Goal: Task Accomplishment & Management: Manage account settings

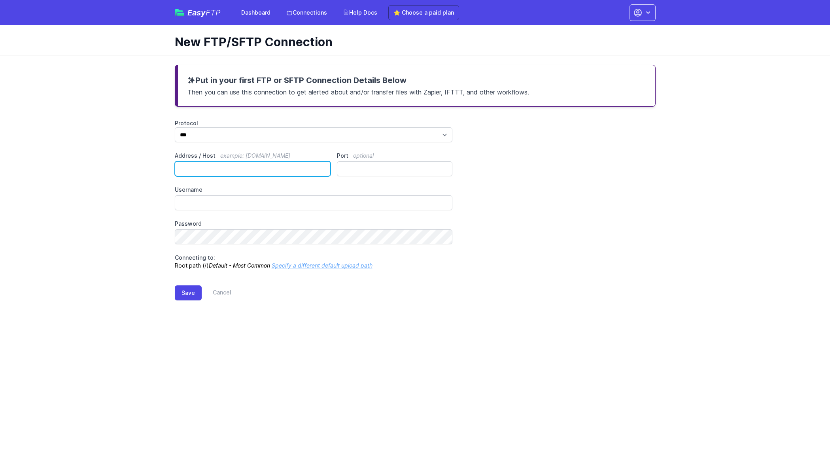
click at [224, 172] on input "Address / Host example: ftp.mydomain.com" at bounding box center [253, 168] width 156 height 15
drag, startPoint x: 222, startPoint y: 169, endPoint x: 234, endPoint y: 168, distance: 11.9
click at [234, 168] on input "**********" at bounding box center [253, 168] width 156 height 15
type input "**********"
click at [222, 211] on div "**********" at bounding box center [415, 194] width 481 height 150
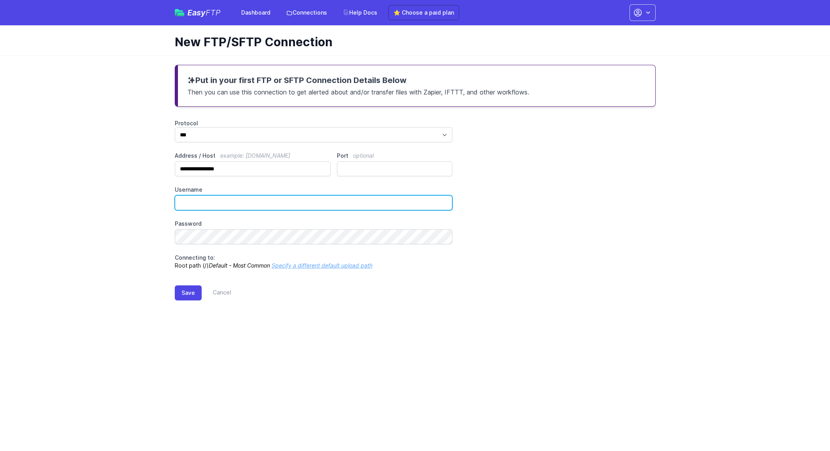
click at [222, 206] on input "Username" at bounding box center [314, 202] width 278 height 15
type input "********"
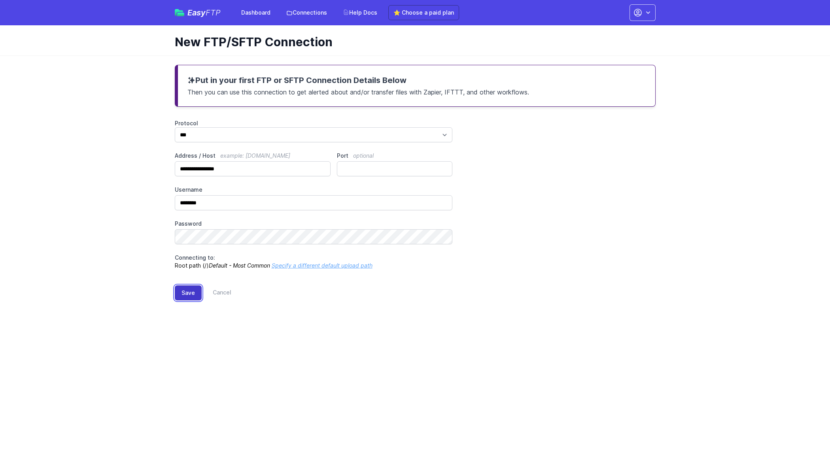
click at [185, 294] on button "Save" at bounding box center [188, 293] width 27 height 15
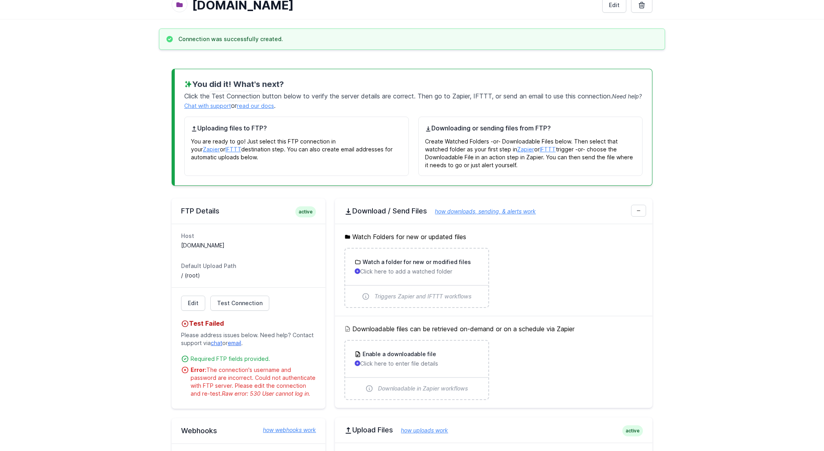
scroll to position [95, 0]
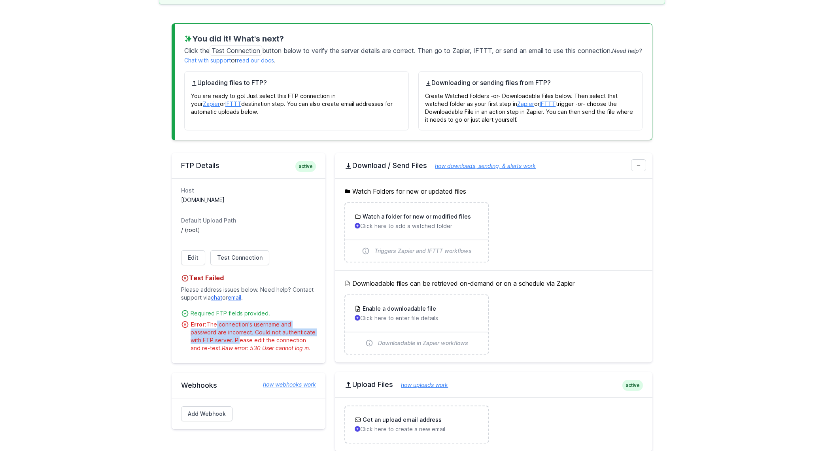
drag, startPoint x: 215, startPoint y: 326, endPoint x: 237, endPoint y: 337, distance: 24.1
click at [237, 337] on div "Error: The connection's username and password are incorrect. Could not authenti…" at bounding box center [253, 337] width 125 height 32
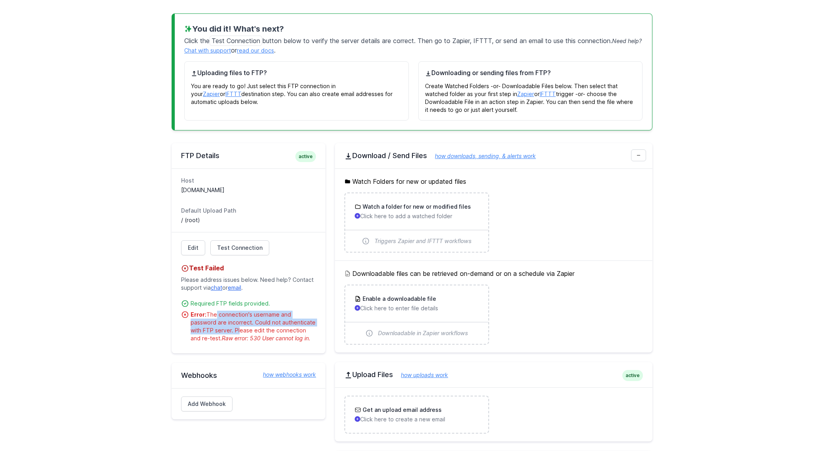
scroll to position [115, 0]
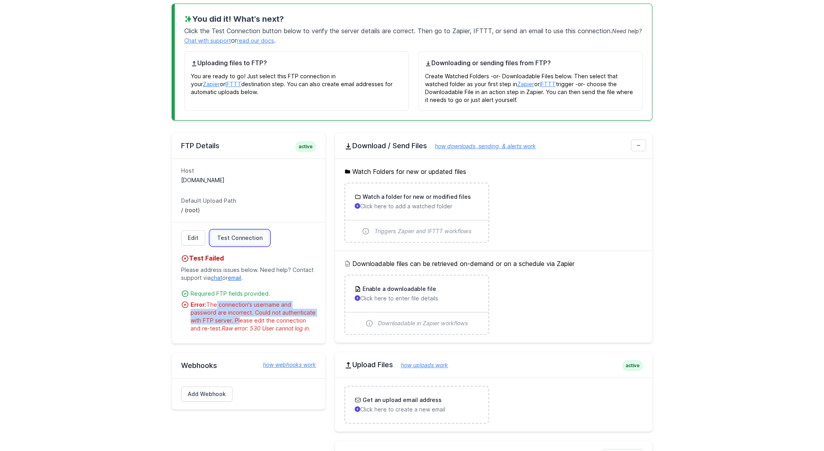
click at [245, 239] on span "Test Connection" at bounding box center [239, 238] width 45 height 8
drag, startPoint x: 210, startPoint y: 270, endPoint x: 259, endPoint y: 263, distance: 50.3
click at [259, 263] on p "Please address issues below. Need help? Contact support via chat or email ." at bounding box center [248, 274] width 135 height 22
drag, startPoint x: 202, startPoint y: 293, endPoint x: 257, endPoint y: 290, distance: 55.5
click at [257, 290] on div "Required FTP fields provided." at bounding box center [253, 294] width 125 height 8
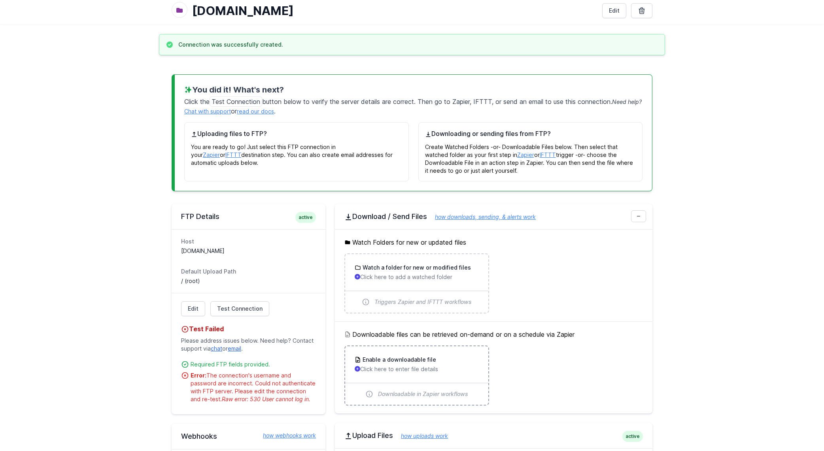
scroll to position [0, 0]
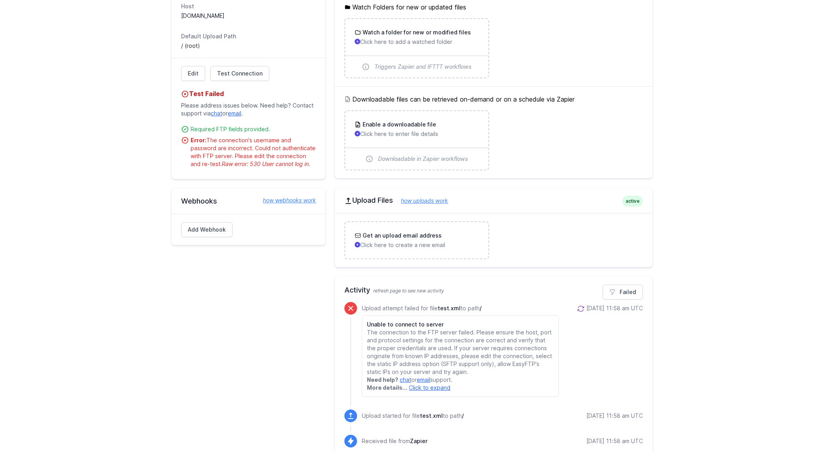
scroll to position [253, 0]
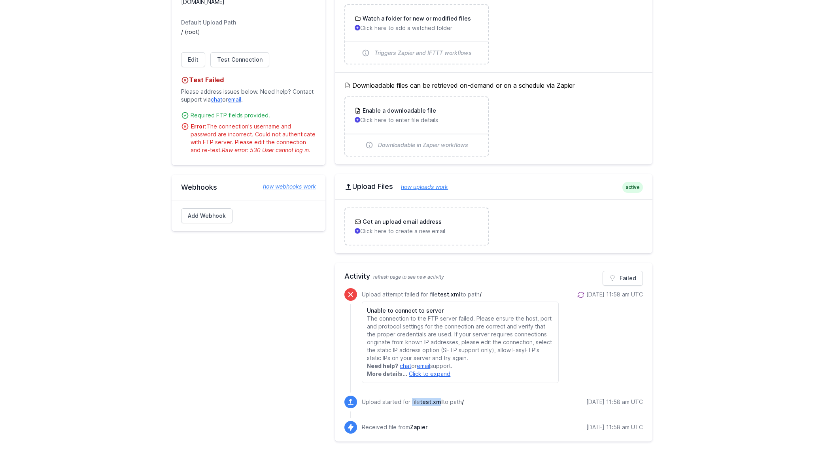
drag, startPoint x: 396, startPoint y: 403, endPoint x: 440, endPoint y: 401, distance: 43.6
click at [440, 401] on p "Upload started for file test.xml to path /" at bounding box center [413, 402] width 102 height 8
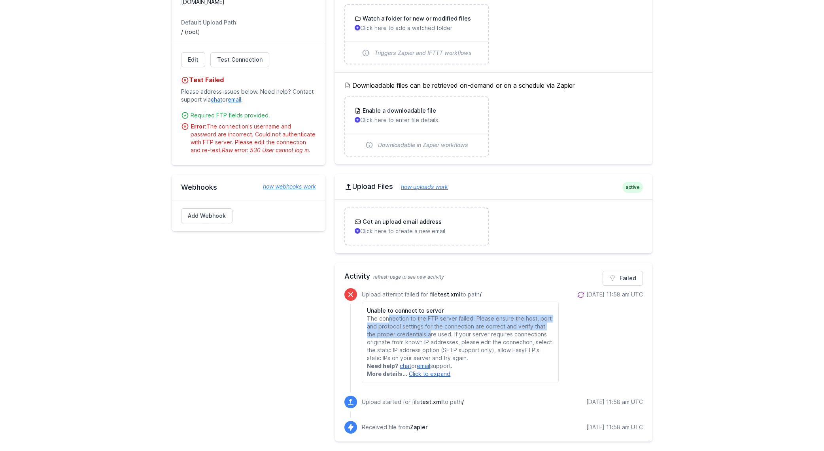
drag, startPoint x: 388, startPoint y: 318, endPoint x: 418, endPoint y: 335, distance: 34.3
click at [418, 335] on p "The connection to the FTP server failed. Please ensure the host, port and proto…" at bounding box center [460, 338] width 186 height 47
click at [418, 334] on p "The connection to the FTP server failed. Please ensure the host, port and proto…" at bounding box center [460, 338] width 186 height 47
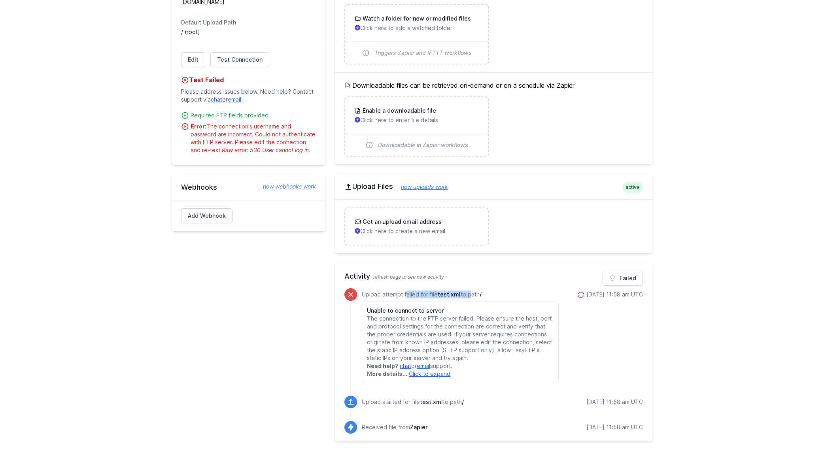
drag, startPoint x: 388, startPoint y: 295, endPoint x: 469, endPoint y: 293, distance: 81.1
click at [469, 293] on p "Upload attempt failed for file test.xml to path /" at bounding box center [460, 295] width 197 height 8
click at [414, 331] on p "The connection to the FTP server failed. Please ensure the host, port and proto…" at bounding box center [460, 338] width 186 height 47
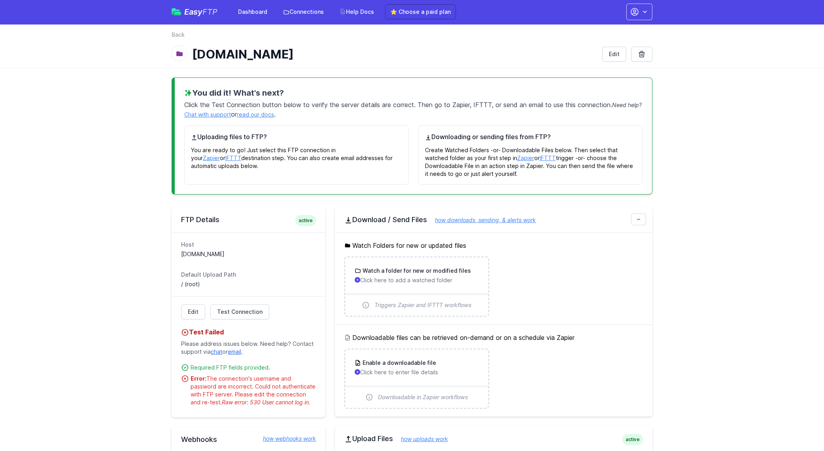
scroll to position [0, 0]
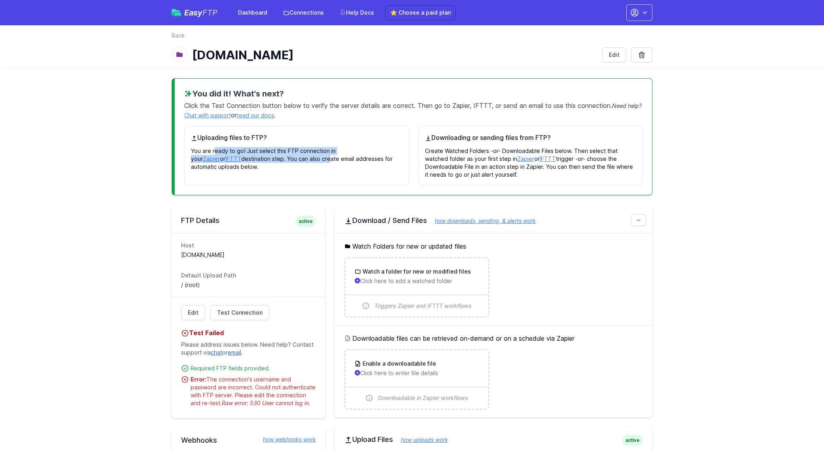
drag, startPoint x: 214, startPoint y: 154, endPoint x: 277, endPoint y: 155, distance: 63.7
click at [277, 155] on p "You are ready to go! Just select this FTP connection in your Zapier or IFTTT de…" at bounding box center [296, 156] width 211 height 28
click at [258, 159] on p "You are ready to go! Just select this FTP connection in your Zapier or IFTTT de…" at bounding box center [296, 156] width 211 height 28
click at [239, 106] on span "Test Connection" at bounding box center [236, 105] width 53 height 10
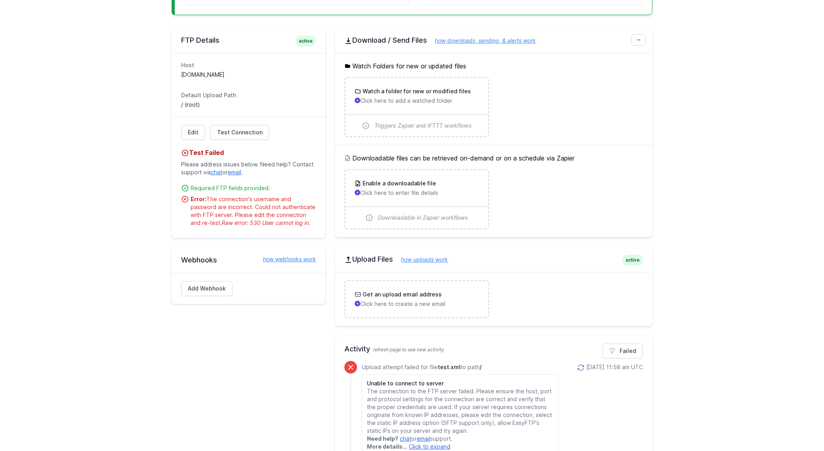
scroll to position [179, 0]
click at [237, 137] on span "Test Connection" at bounding box center [239, 134] width 45 height 8
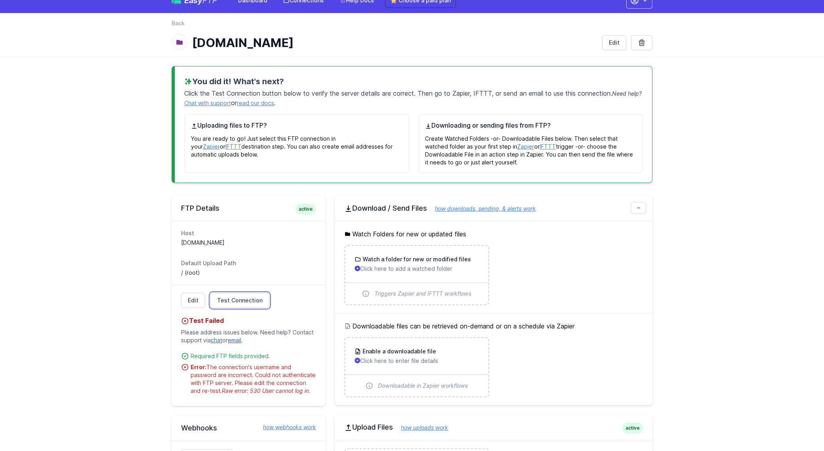
scroll to position [0, 0]
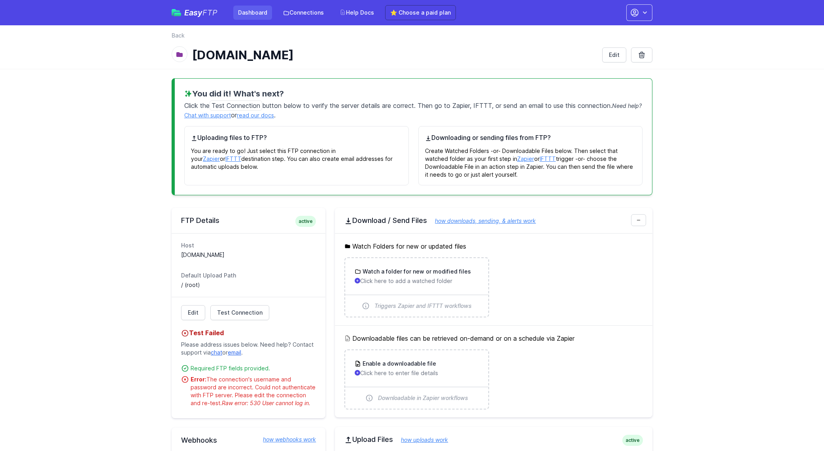
click at [242, 17] on link "Dashboard" at bounding box center [252, 13] width 39 height 14
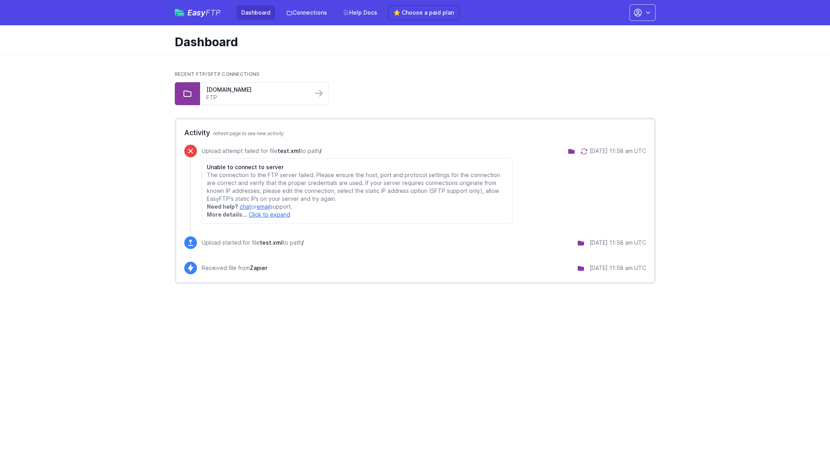
click at [580, 150] on icon at bounding box center [584, 152] width 8 height 8
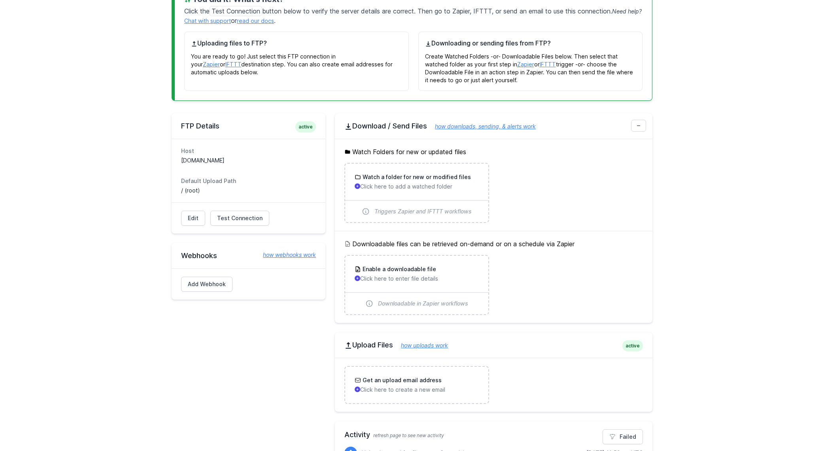
scroll to position [186, 0]
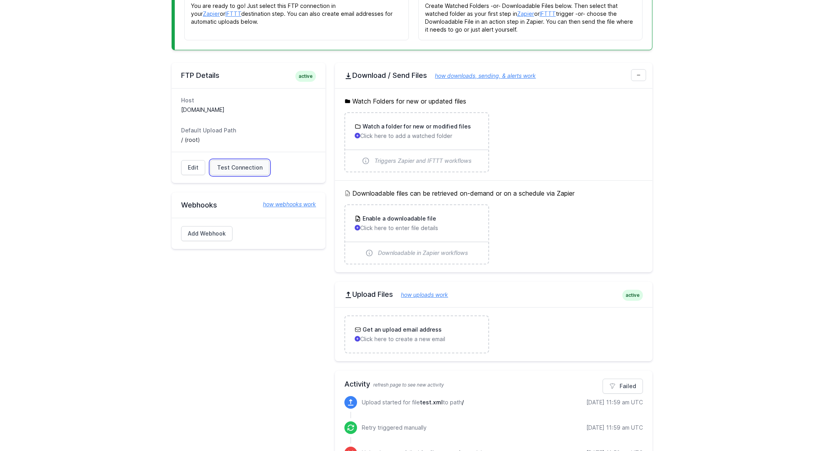
click at [225, 168] on span "Test Connection" at bounding box center [239, 168] width 45 height 8
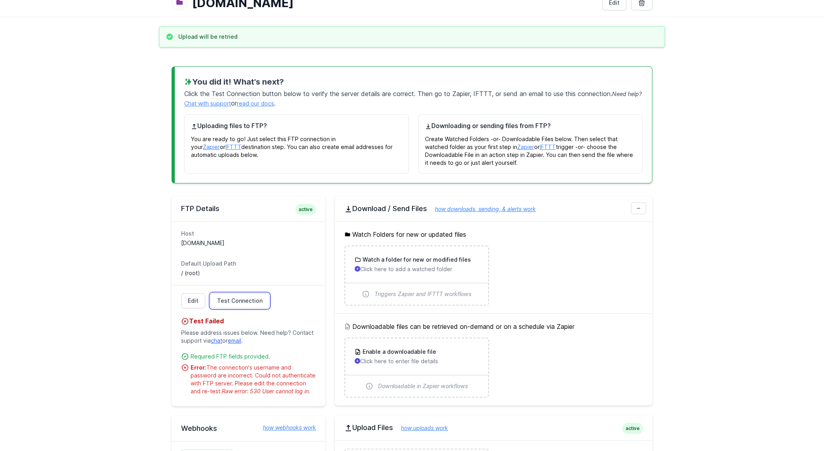
scroll to position [0, 0]
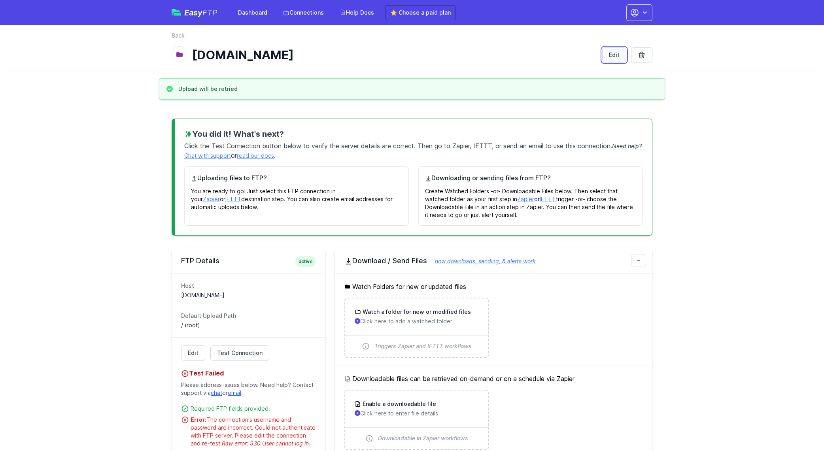
click at [619, 55] on link "Edit" at bounding box center [614, 54] width 24 height 15
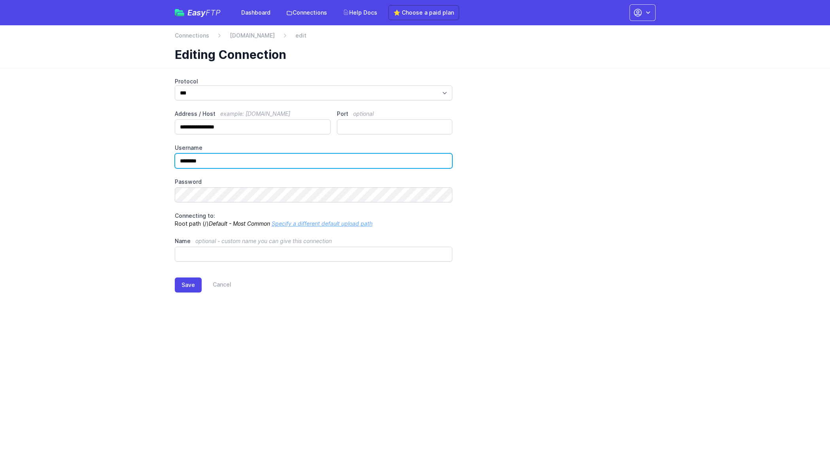
click at [216, 161] on input "********" at bounding box center [314, 160] width 278 height 15
click at [210, 203] on div "**********" at bounding box center [415, 170] width 481 height 184
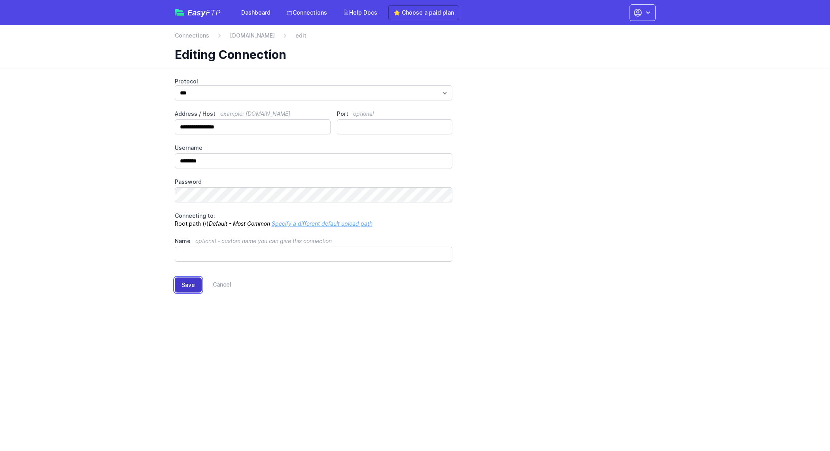
click at [190, 286] on button "Save" at bounding box center [188, 285] width 27 height 15
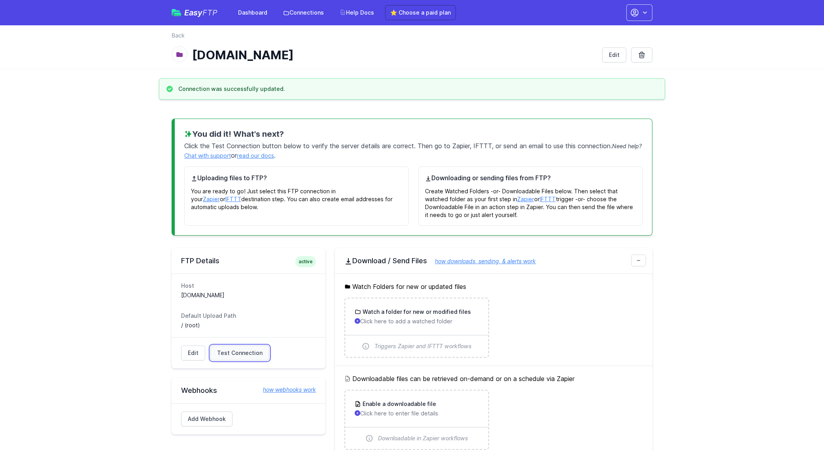
click at [222, 351] on span "Test Connection" at bounding box center [239, 353] width 45 height 8
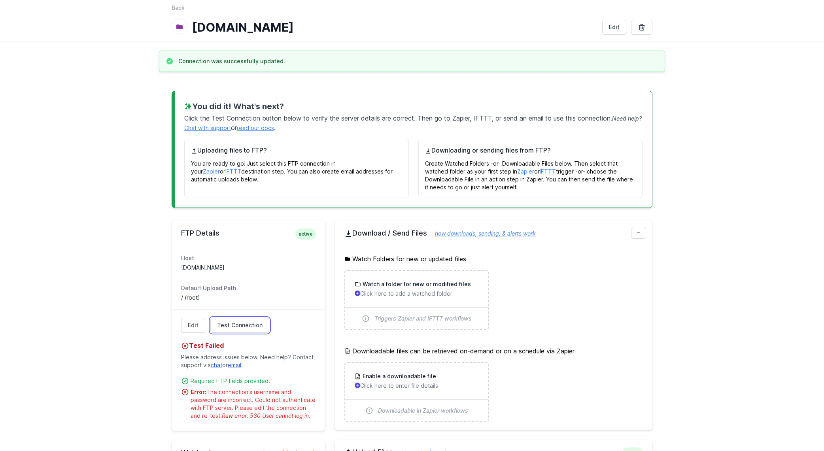
scroll to position [28, 0]
click at [195, 323] on link "Edit" at bounding box center [193, 325] width 24 height 15
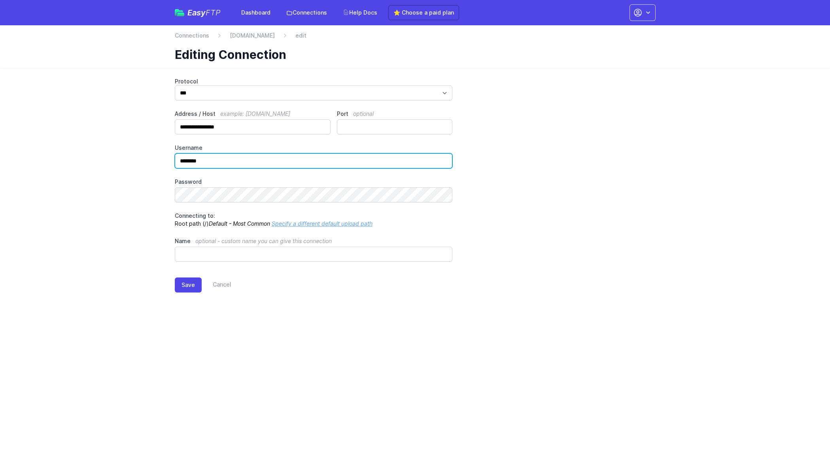
drag, startPoint x: 212, startPoint y: 159, endPoint x: 161, endPoint y: 162, distance: 51.9
click at [161, 162] on main "**********" at bounding box center [415, 191] width 830 height 247
click at [494, 315] on html "Easy FTP Dashboard Connections Help Docs ⭐ Choose a paid plan Account Settings …" at bounding box center [415, 157] width 830 height 315
click at [299, 223] on link "Specify a different default upload path" at bounding box center [322, 223] width 101 height 7
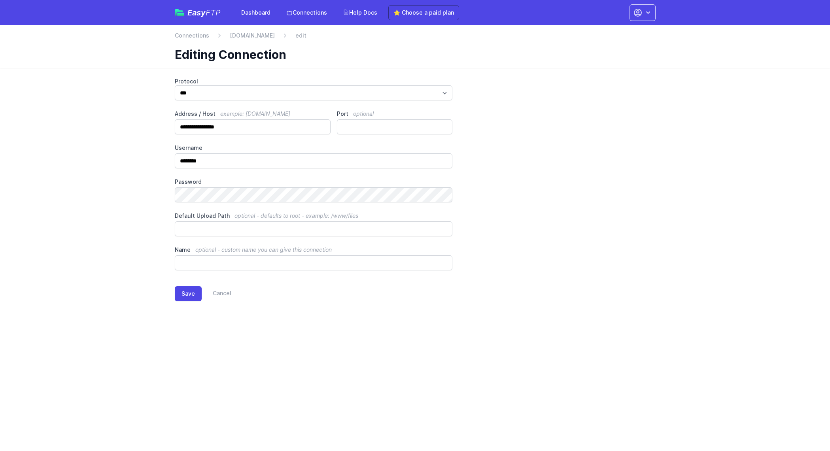
click at [150, 206] on main "**********" at bounding box center [415, 196] width 830 height 256
click at [254, 10] on link "Dashboard" at bounding box center [256, 13] width 39 height 14
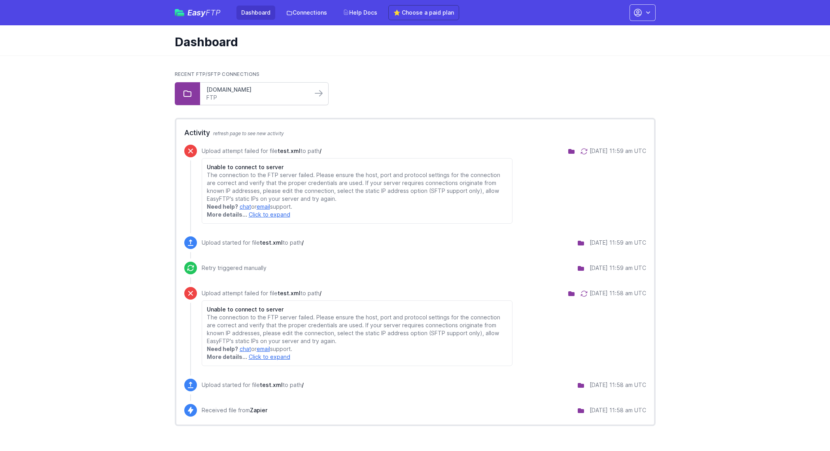
click at [256, 91] on link "[DOMAIN_NAME]" at bounding box center [256, 90] width 100 height 8
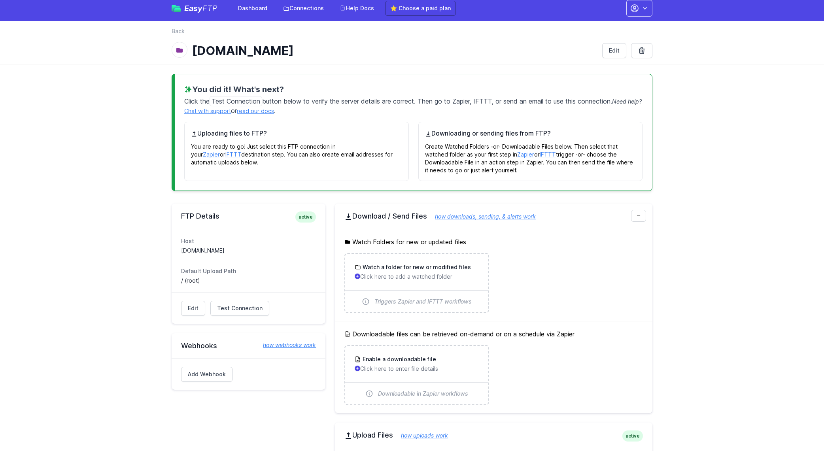
scroll to position [10, 0]
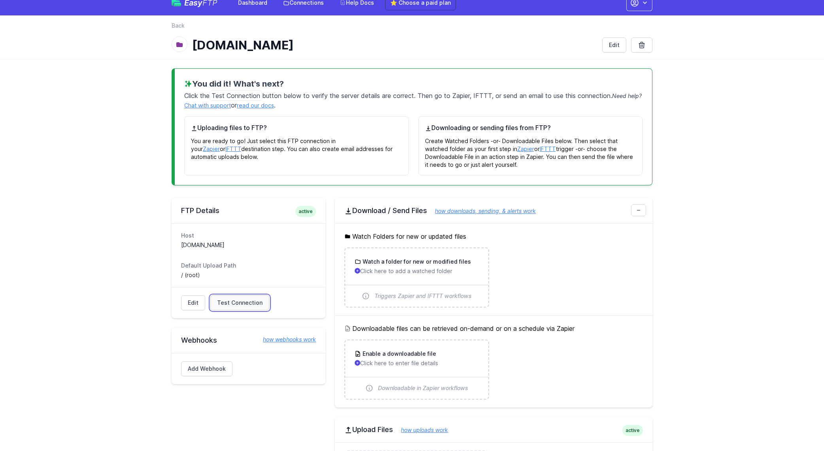
click at [242, 304] on span "Test Connection" at bounding box center [239, 303] width 45 height 8
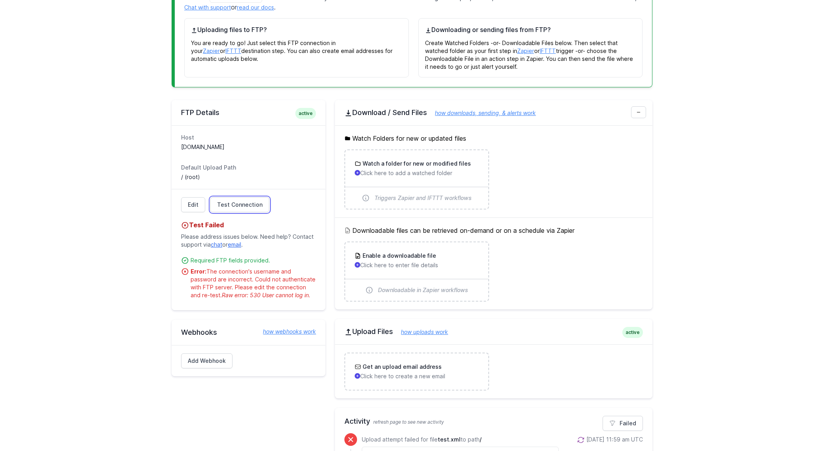
scroll to position [0, 0]
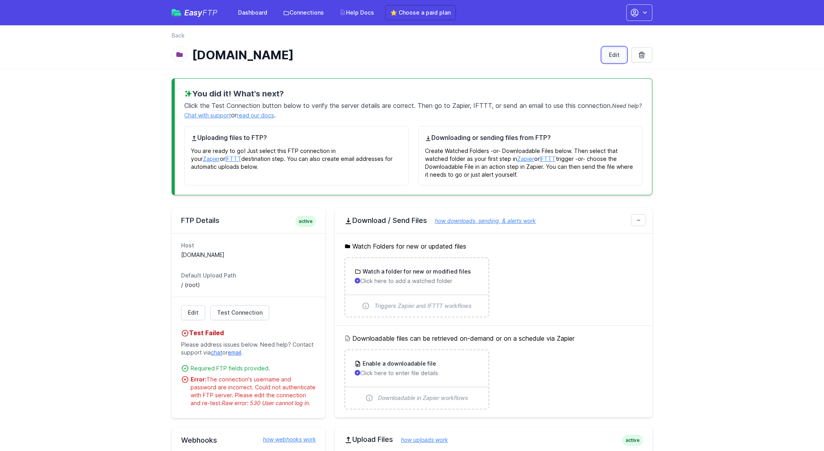
click at [615, 54] on link "Edit" at bounding box center [614, 54] width 24 height 15
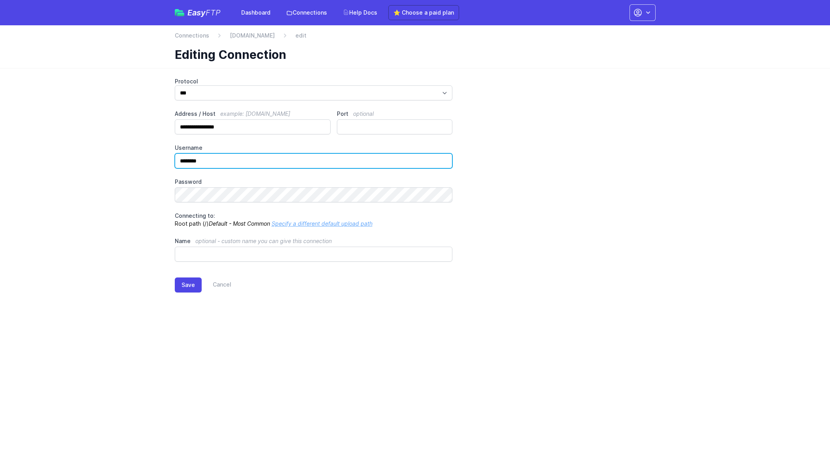
click at [225, 164] on input "********" at bounding box center [314, 160] width 278 height 15
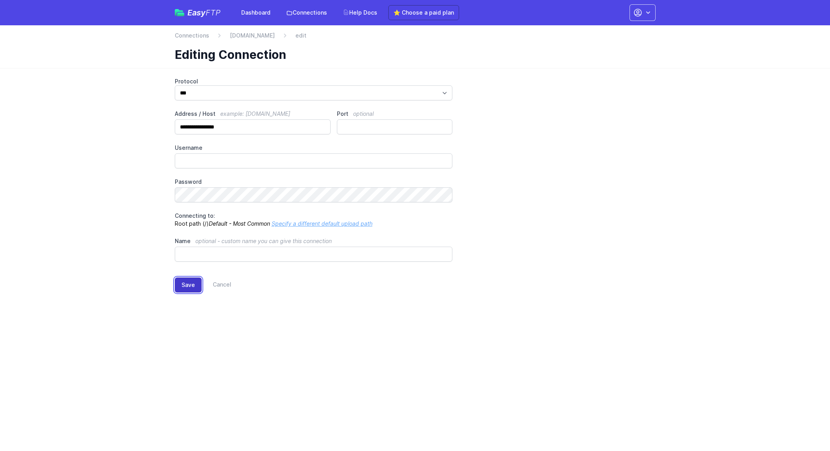
click at [191, 284] on button "Save" at bounding box center [188, 285] width 27 height 15
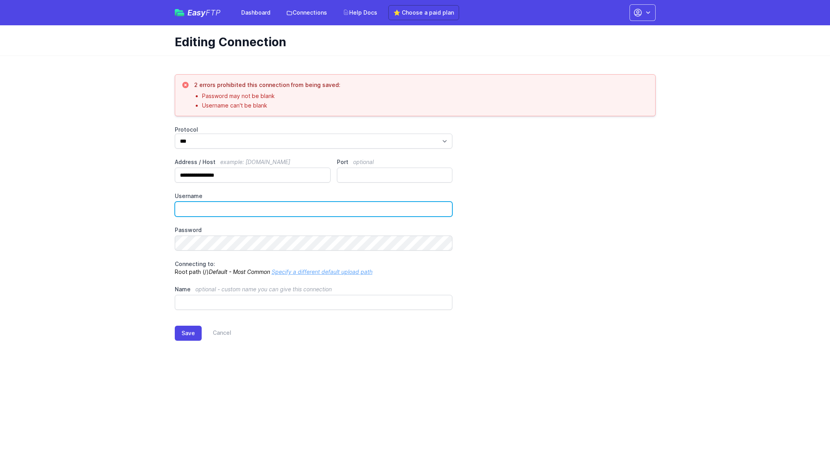
click at [198, 209] on input "Username" at bounding box center [314, 209] width 278 height 15
type input "**********"
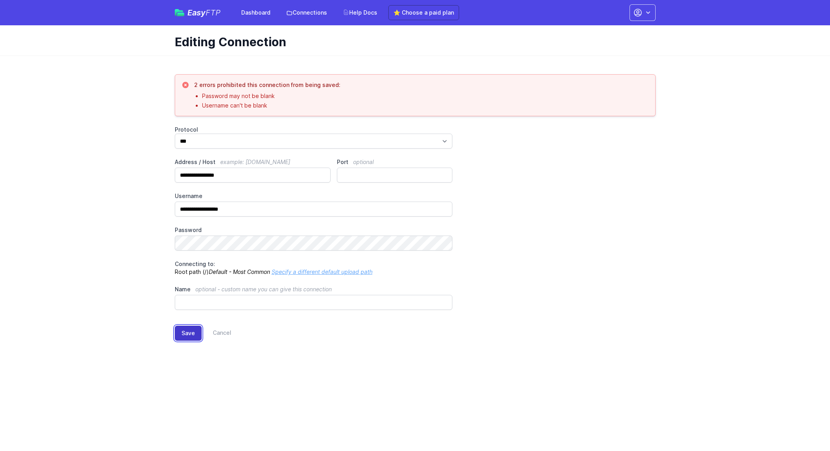
click at [189, 333] on button "Save" at bounding box center [188, 333] width 27 height 15
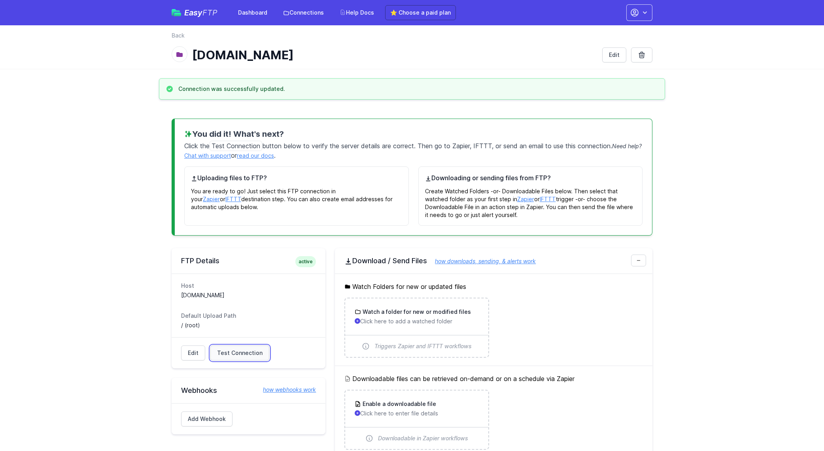
click at [240, 346] on link "Test Connection" at bounding box center [239, 353] width 59 height 15
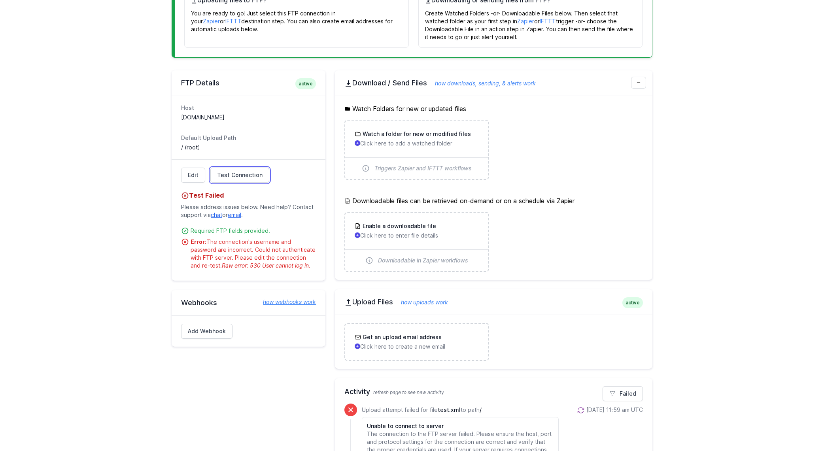
scroll to position [176, 0]
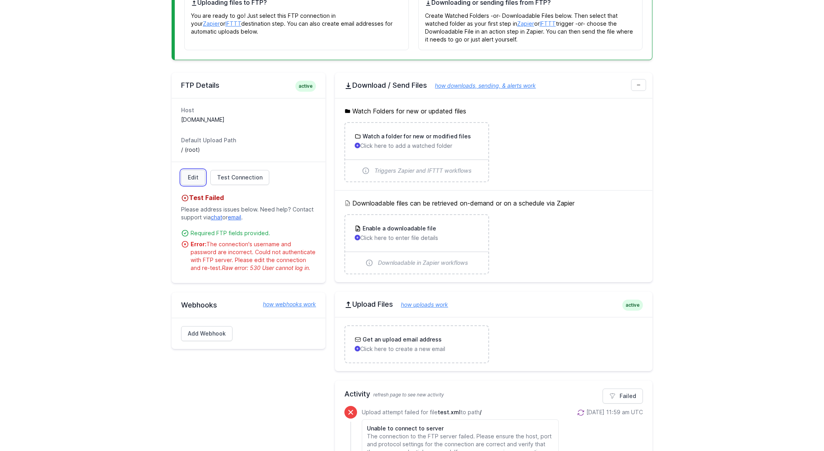
click at [193, 182] on link "Edit" at bounding box center [193, 177] width 24 height 15
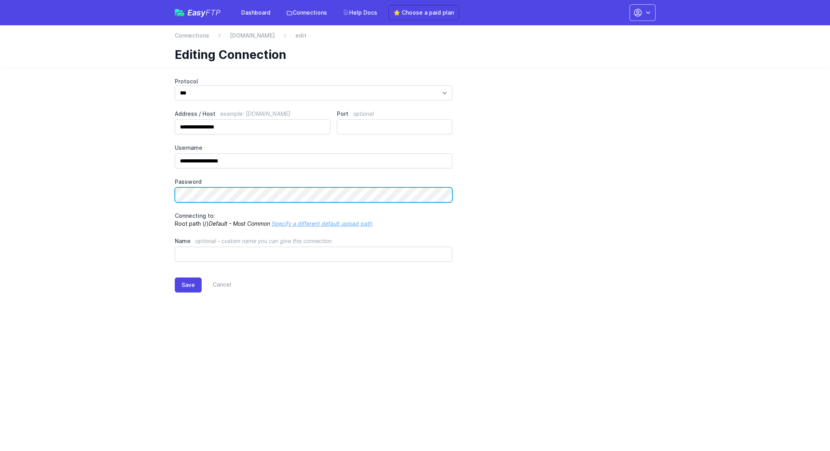
click at [175, 278] on button "Save" at bounding box center [188, 285] width 27 height 15
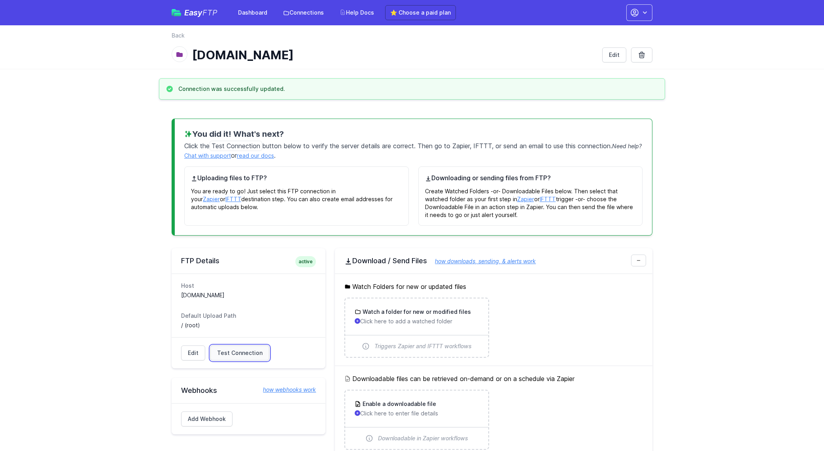
click at [226, 354] on span "Test Connection" at bounding box center [239, 353] width 45 height 8
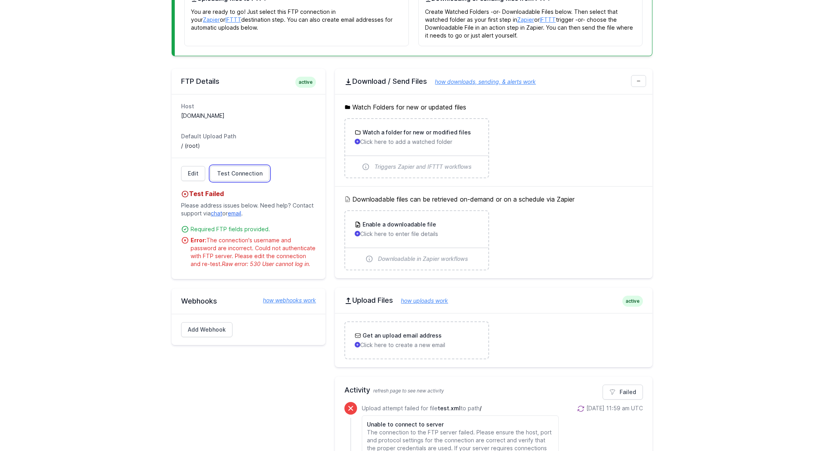
scroll to position [68, 0]
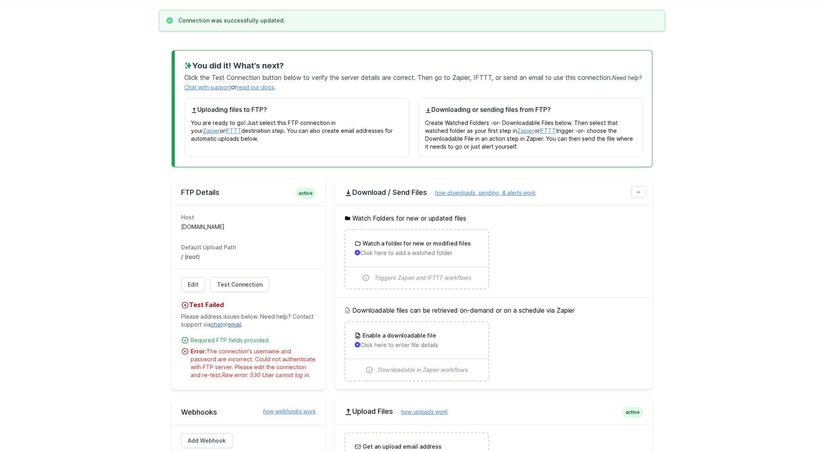
click at [216, 325] on link "chat" at bounding box center [216, 324] width 11 height 7
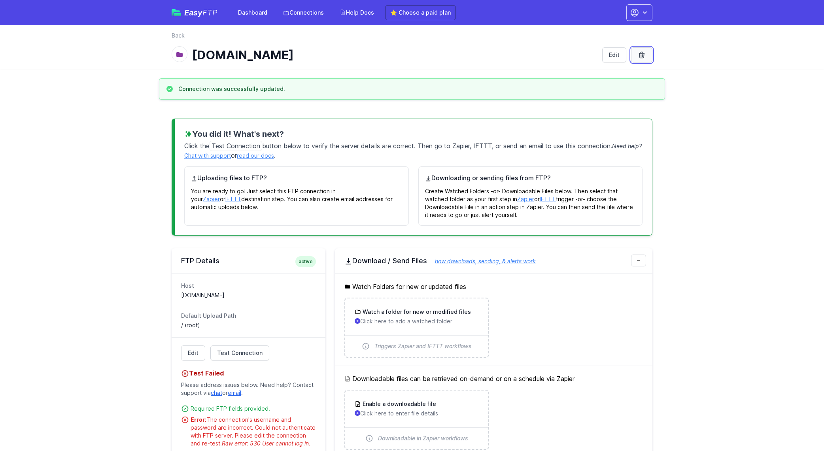
click at [648, 56] on link at bounding box center [641, 54] width 21 height 15
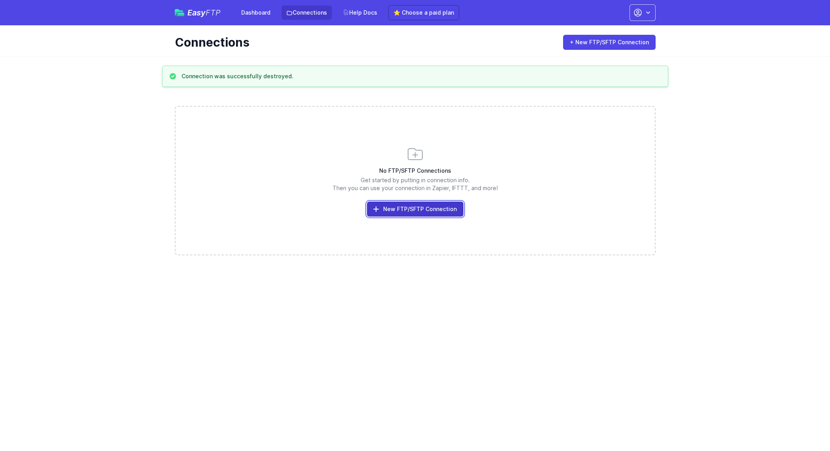
click at [411, 211] on link "New FTP/SFTP Connection" at bounding box center [415, 209] width 97 height 15
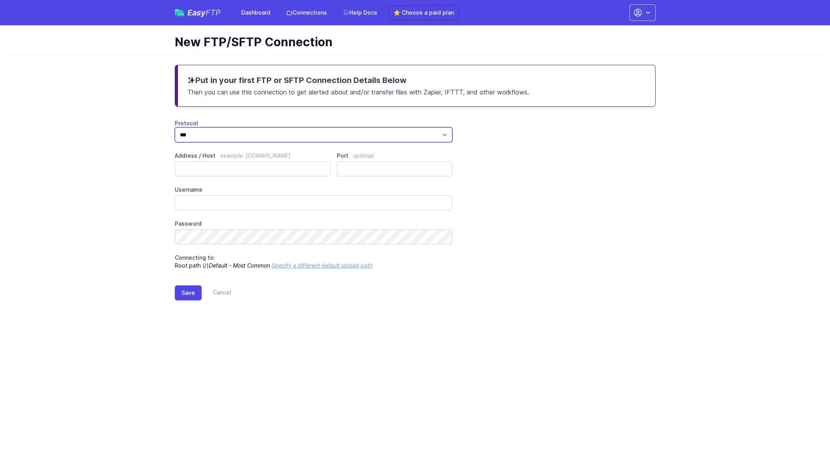
click at [227, 133] on select "*** **** ****" at bounding box center [314, 134] width 278 height 15
click at [175, 127] on select "*** **** ****" at bounding box center [314, 134] width 278 height 15
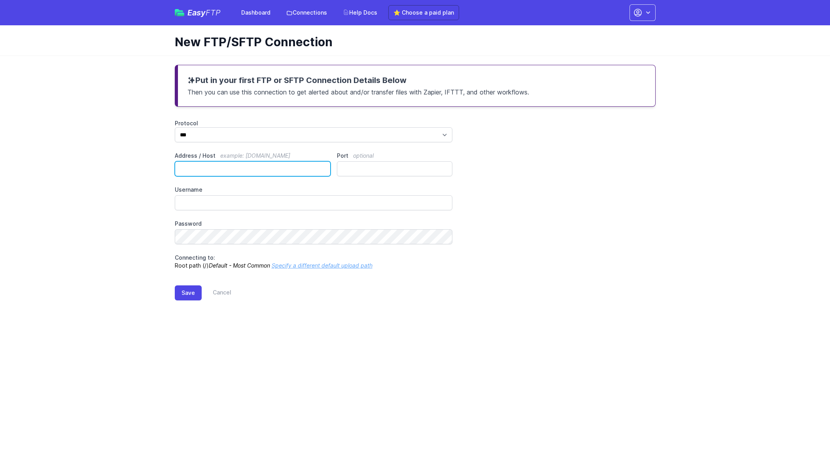
click at [222, 170] on input "Address / Host example: ftp.mydomain.com" at bounding box center [253, 168] width 156 height 15
type input "**********"
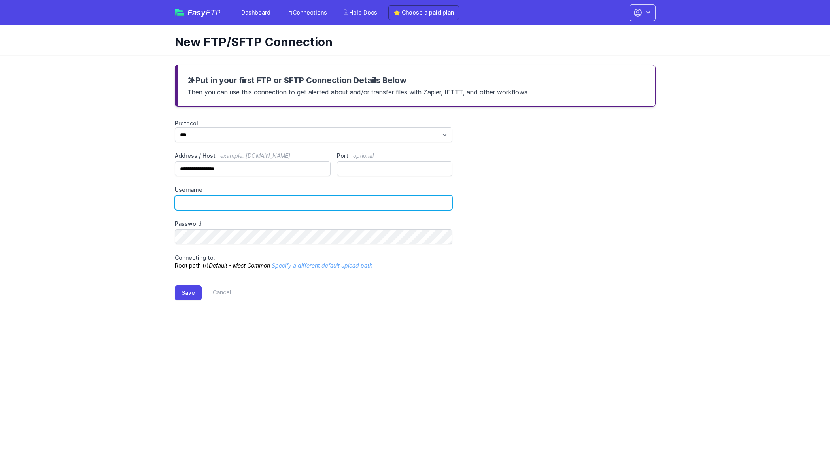
click at [251, 208] on input "Username" at bounding box center [314, 202] width 278 height 15
click at [156, 207] on main "**********" at bounding box center [415, 188] width 830 height 267
click at [193, 203] on input "Username" at bounding box center [314, 202] width 278 height 15
type input "********"
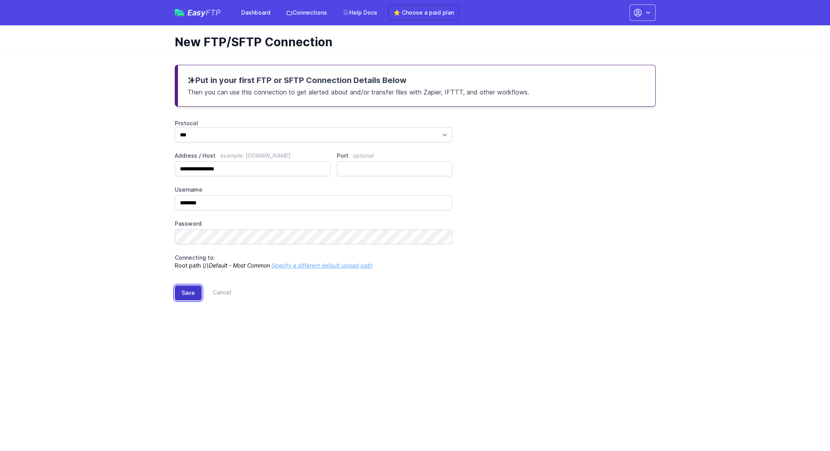
click at [186, 293] on button "Save" at bounding box center [188, 293] width 27 height 15
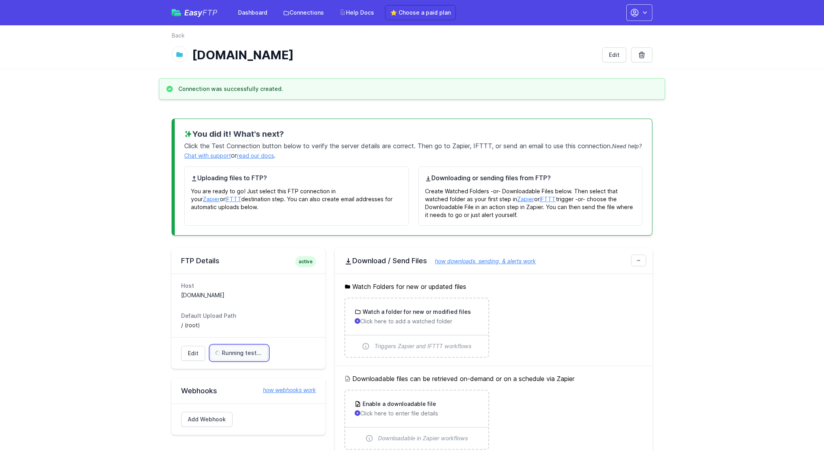
click at [230, 354] on span "Running test..." at bounding box center [242, 353] width 40 height 8
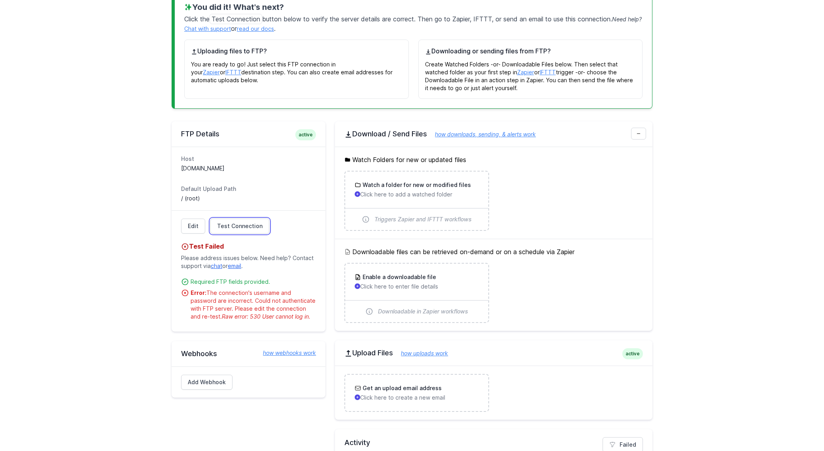
scroll to position [133, 0]
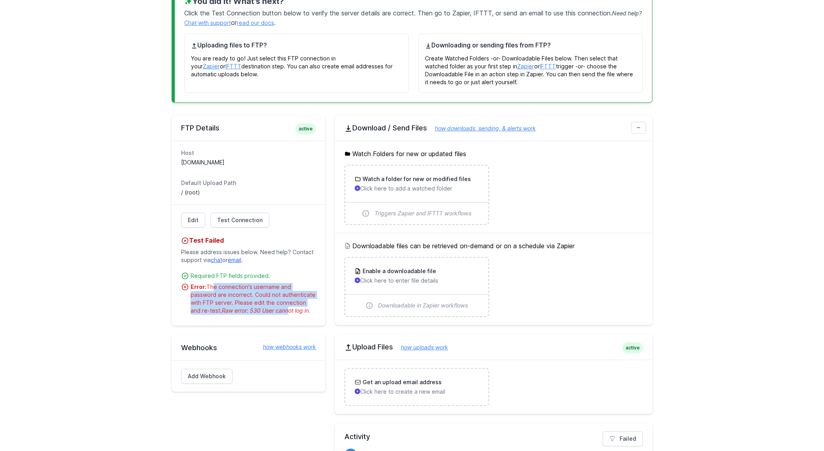
drag, startPoint x: 210, startPoint y: 288, endPoint x: 275, endPoint y: 307, distance: 67.3
click at [275, 307] on div "Error: The connection's username and password are incorrect. Could not authenti…" at bounding box center [253, 299] width 125 height 32
drag, startPoint x: 275, startPoint y: 307, endPoint x: 300, endPoint y: 301, distance: 25.6
click at [275, 307] on span "Raw error: 530 User cannot log in." at bounding box center [266, 310] width 89 height 7
drag, startPoint x: 306, startPoint y: 309, endPoint x: 268, endPoint y: 296, distance: 39.9
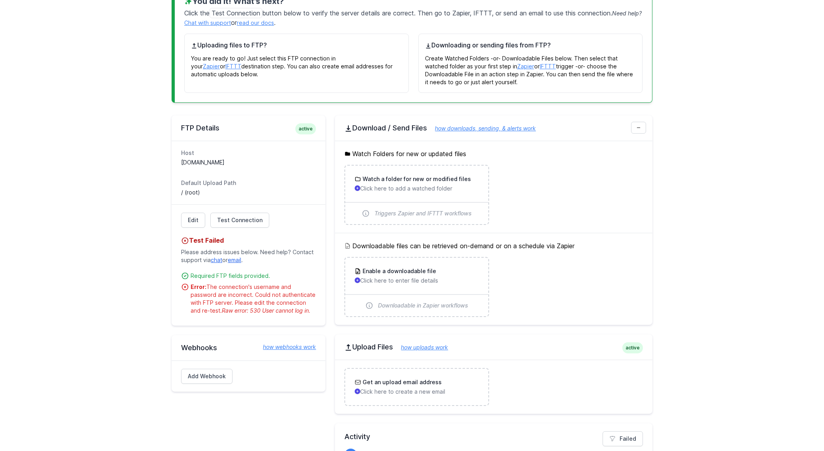
click at [268, 296] on div "Error: The connection's username and password are incorrect. Could not authenti…" at bounding box center [253, 299] width 125 height 32
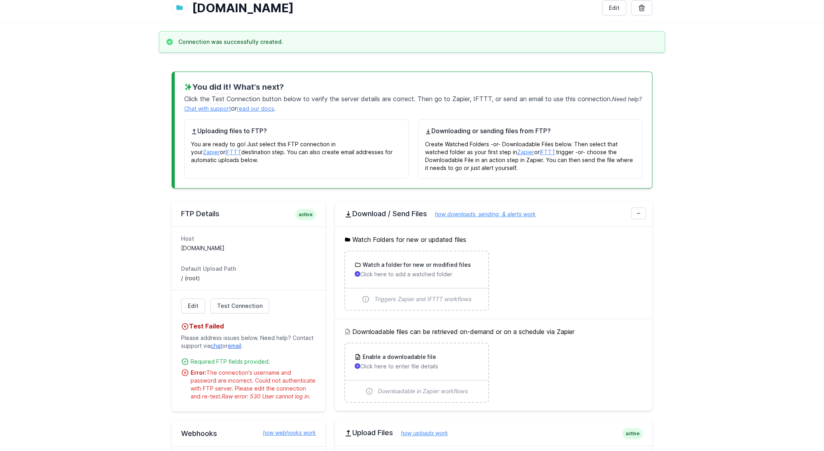
scroll to position [0, 0]
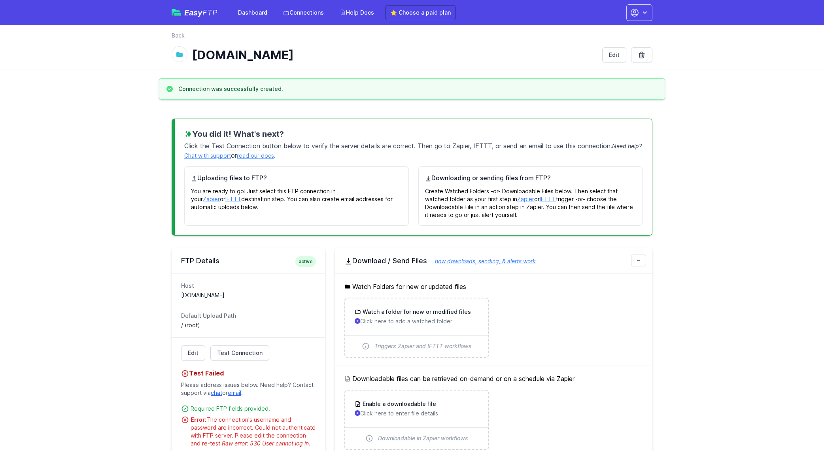
click at [637, 4] on div "Easy FTP Dashboard Connections Help Docs ⭐ Choose a paid plan Account Settings …" at bounding box center [412, 12] width 481 height 25
click at [636, 14] on icon "button" at bounding box center [634, 12] width 7 height 7
click at [604, 34] on link "Account Settings" at bounding box center [615, 33] width 76 height 14
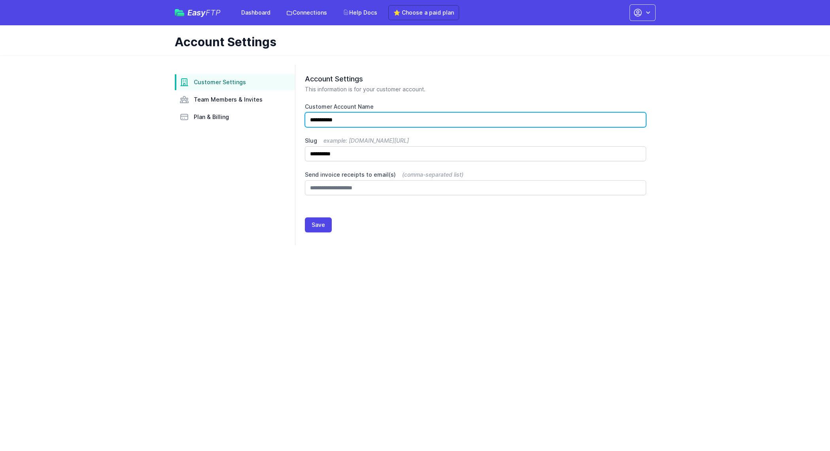
click at [350, 121] on input "**********" at bounding box center [475, 119] width 341 height 15
click at [356, 121] on input "**********" at bounding box center [475, 119] width 341 height 15
drag, startPoint x: 393, startPoint y: 121, endPoint x: 304, endPoint y: 119, distance: 88.6
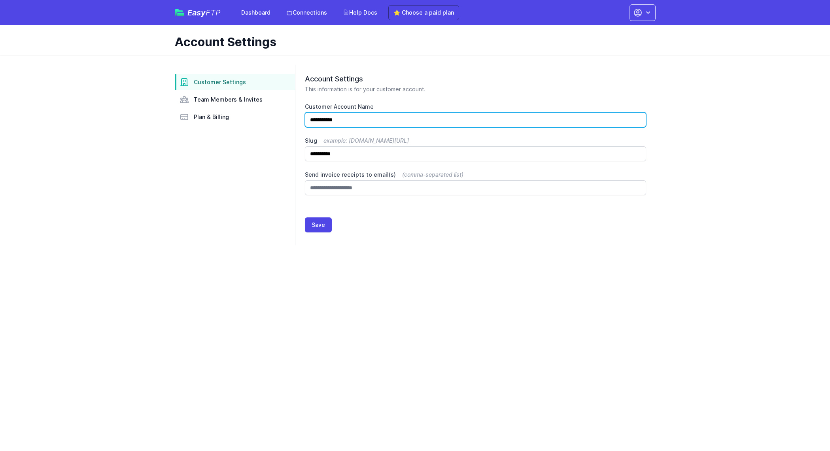
click at [305, 119] on div "**********" at bounding box center [475, 115] width 341 height 25
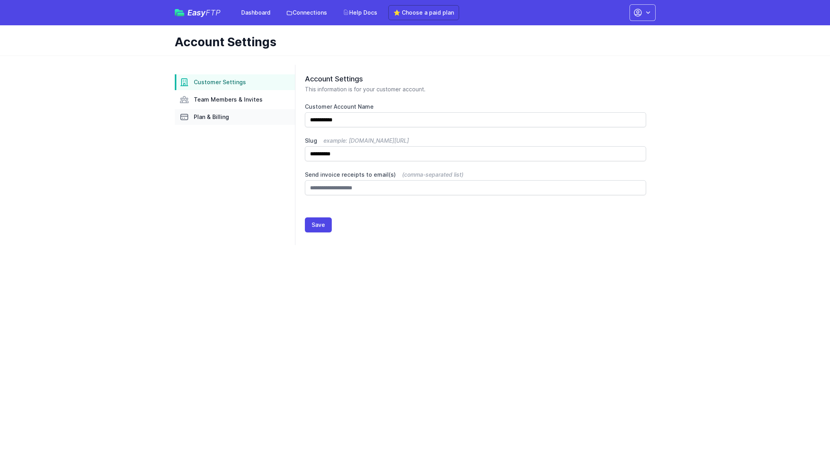
click at [216, 112] on link "Plan & Billing" at bounding box center [235, 117] width 120 height 16
click at [646, 9] on icon "button" at bounding box center [648, 13] width 8 height 8
click at [432, 17] on link "⭐ Choose a paid plan" at bounding box center [423, 12] width 71 height 15
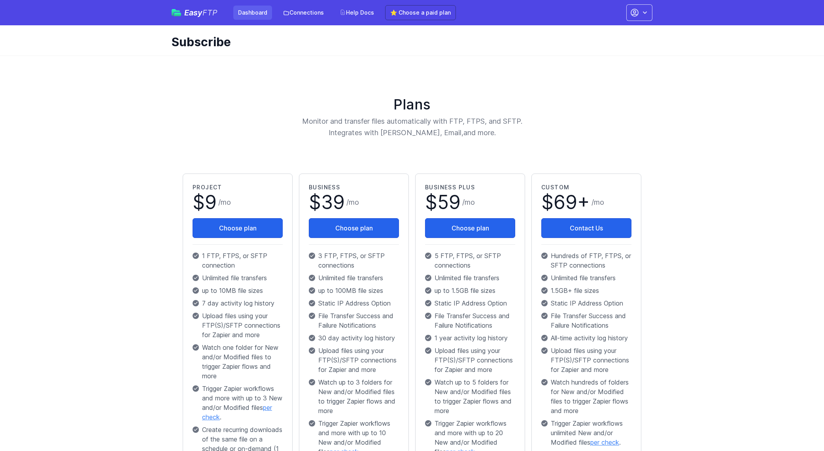
click at [250, 14] on link "Dashboard" at bounding box center [252, 13] width 39 height 14
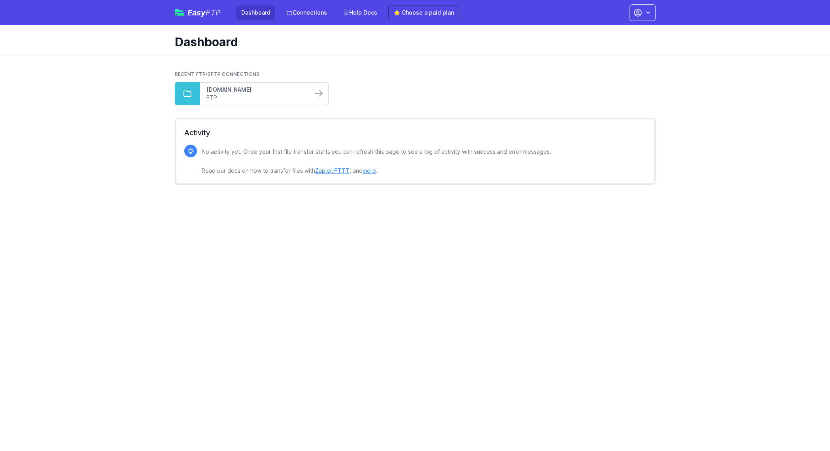
click at [244, 91] on link "[DOMAIN_NAME]" at bounding box center [256, 90] width 100 height 8
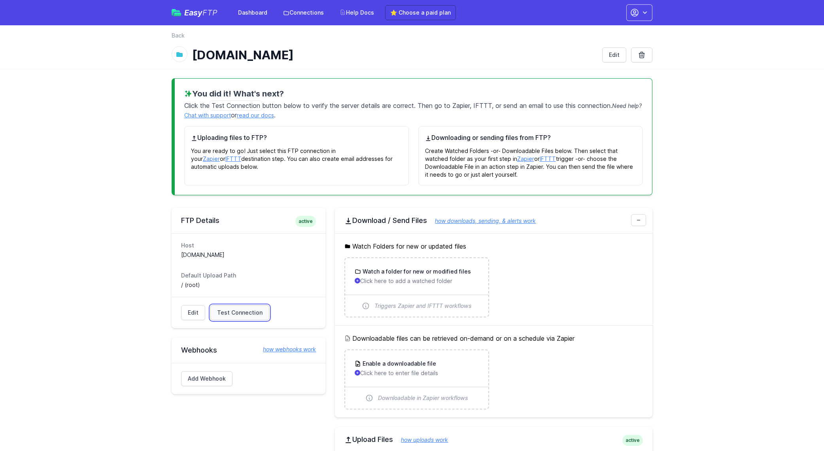
click at [252, 317] on link "Test Connection" at bounding box center [239, 312] width 59 height 15
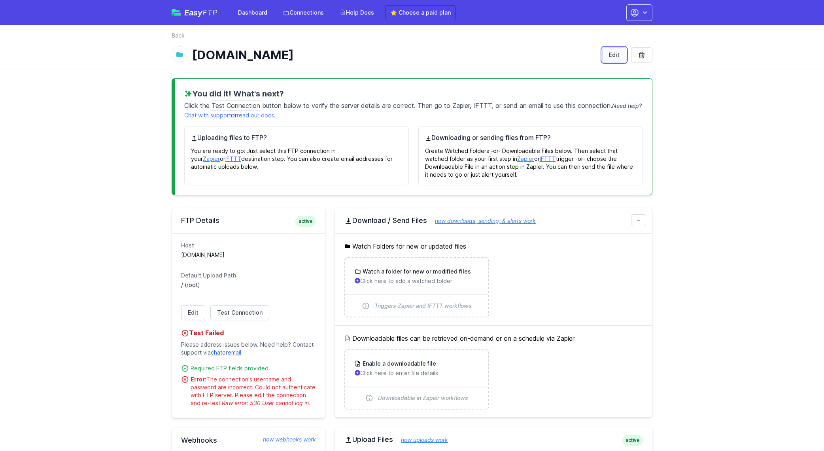
click at [617, 54] on link "Edit" at bounding box center [614, 54] width 24 height 15
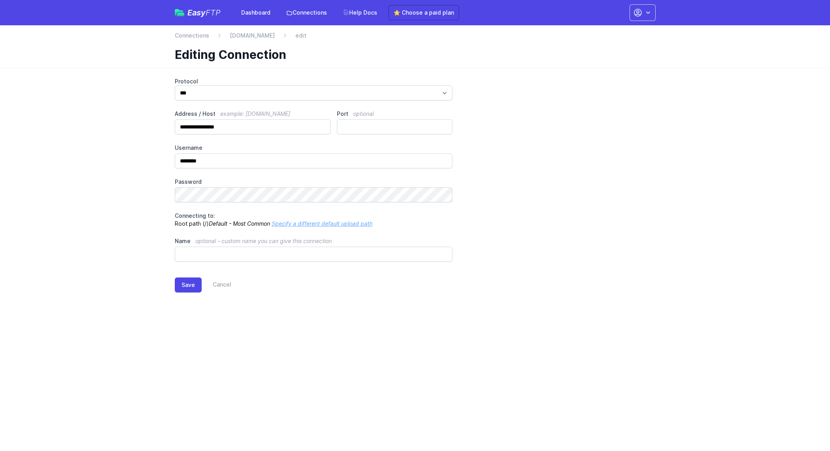
click at [305, 222] on link "Specify a different default upload path" at bounding box center [322, 223] width 101 height 7
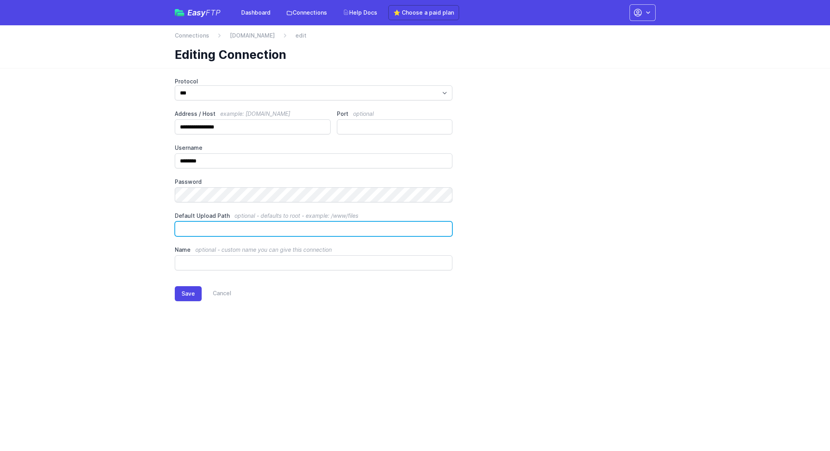
click at [260, 227] on input "Default Upload Path optional - defaults to root - example: /www/files" at bounding box center [314, 229] width 278 height 15
type input "*"
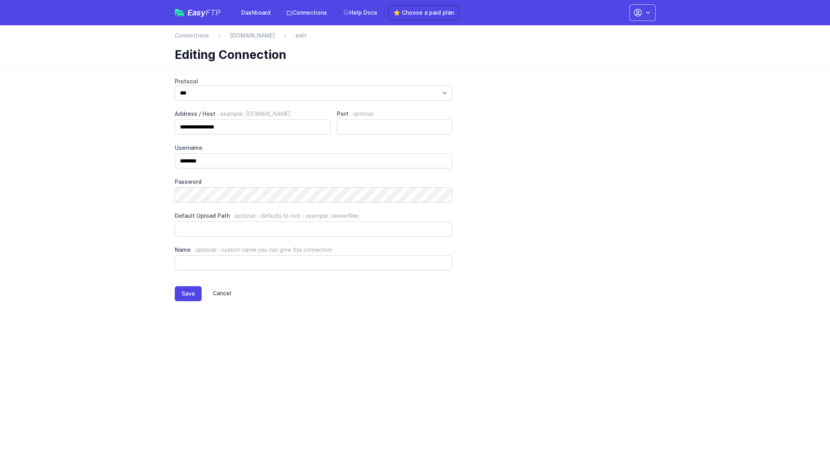
click at [225, 293] on link "Cancel" at bounding box center [217, 293] width 30 height 15
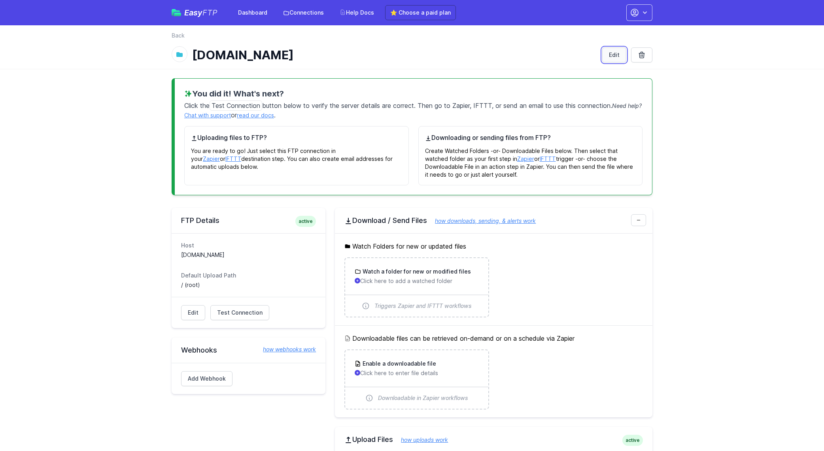
click at [613, 54] on link "Edit" at bounding box center [614, 54] width 24 height 15
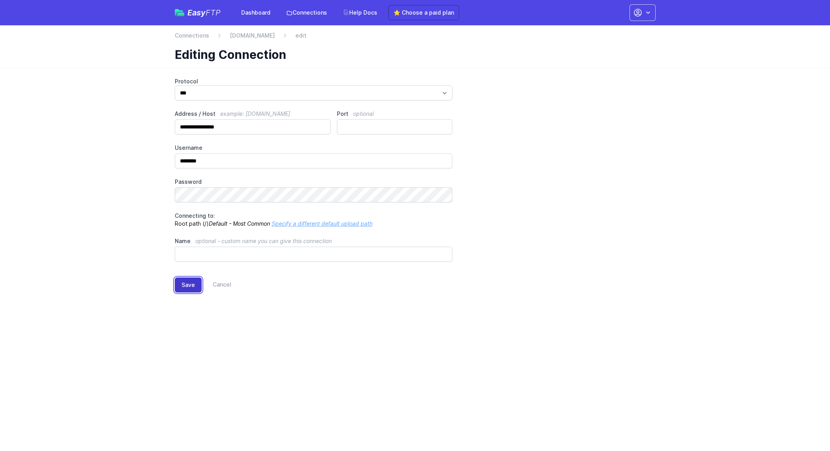
drag, startPoint x: 180, startPoint y: 292, endPoint x: 186, endPoint y: 283, distance: 10.7
click at [180, 292] on button "Save" at bounding box center [188, 285] width 27 height 15
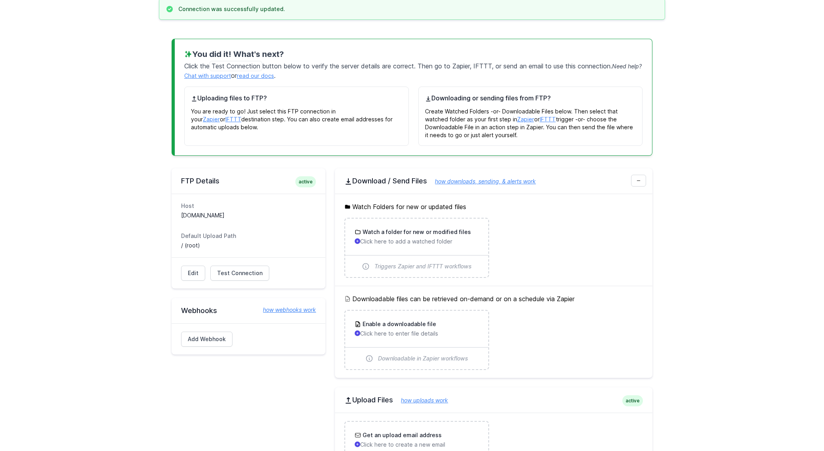
scroll to position [112, 0]
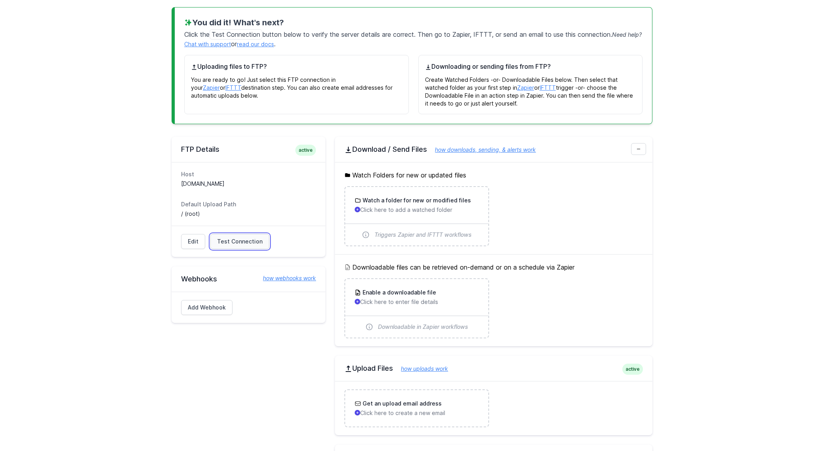
click at [242, 244] on span "Test Connection" at bounding box center [239, 242] width 45 height 8
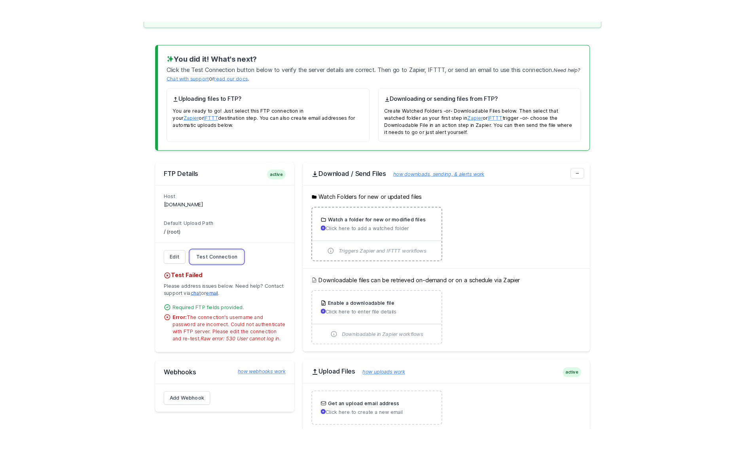
scroll to position [0, 0]
